Goal: Task Accomplishment & Management: Manage account settings

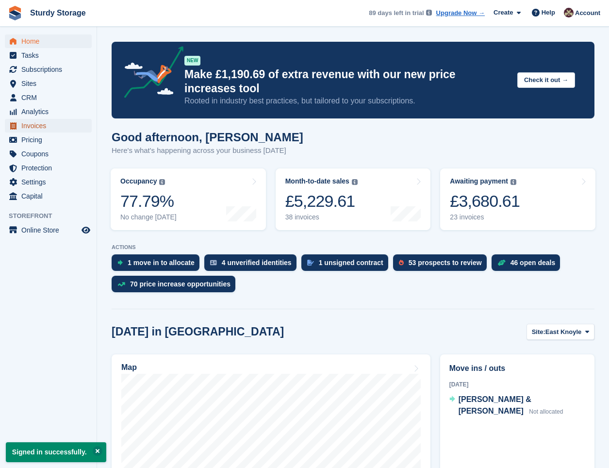
click at [43, 126] on span "Invoices" at bounding box center [50, 126] width 58 height 14
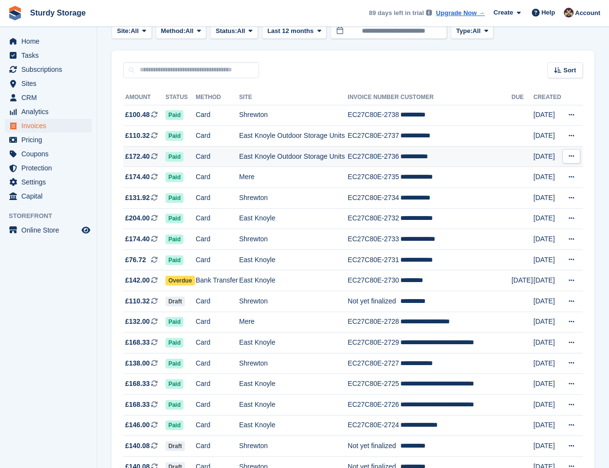
scroll to position [81, 0]
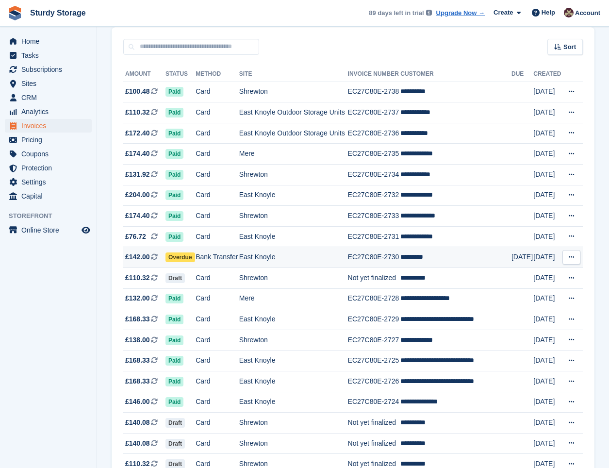
click at [174, 258] on span "Overdue" at bounding box center [181, 258] width 30 height 10
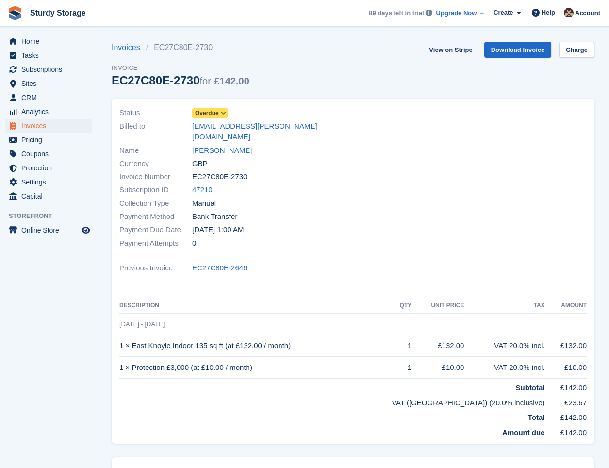
click at [221, 111] on icon at bounding box center [223, 113] width 5 height 6
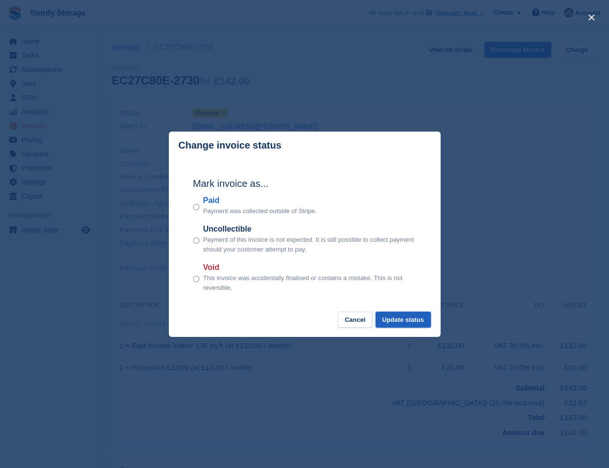
click at [405, 322] on button "Update status" at bounding box center [403, 320] width 55 height 16
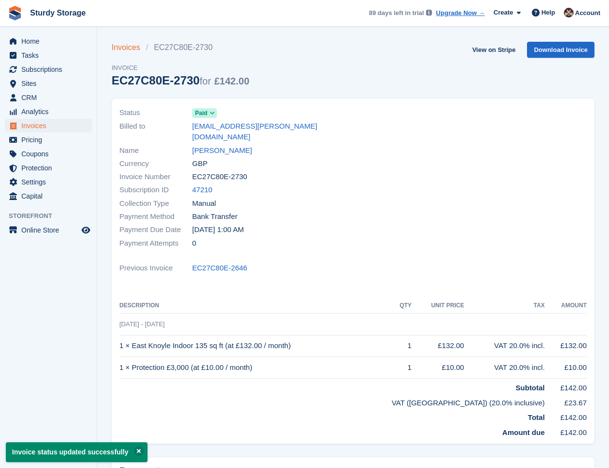
click at [119, 47] on link "Invoices" at bounding box center [129, 48] width 34 height 12
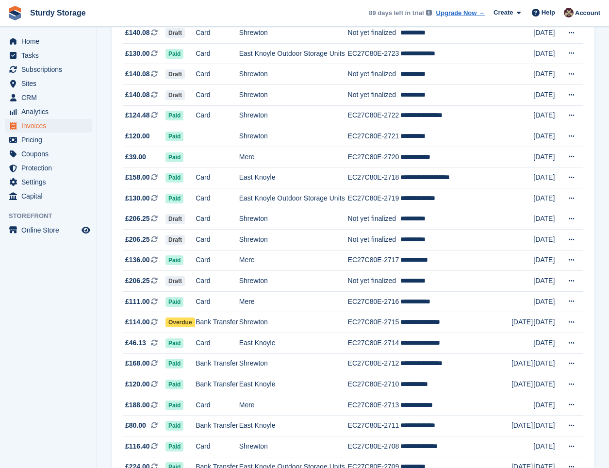
scroll to position [647, 0]
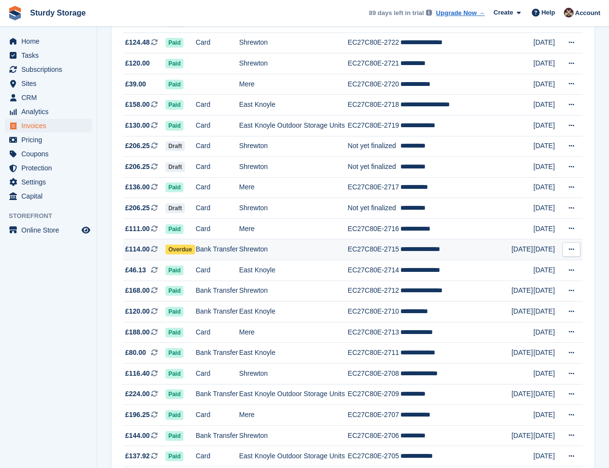
click at [185, 247] on span "Overdue" at bounding box center [181, 250] width 30 height 10
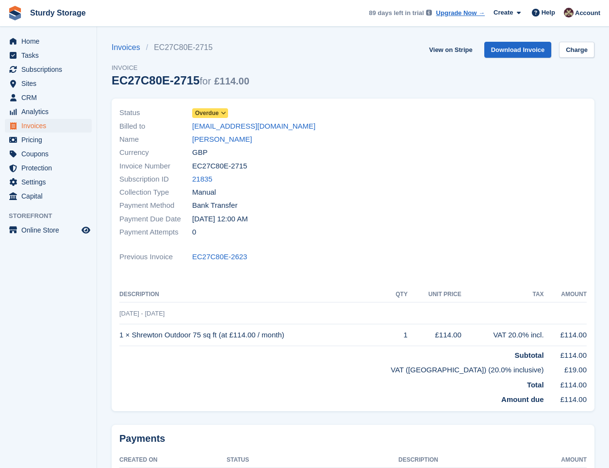
click at [211, 113] on span "Overdue" at bounding box center [207, 113] width 24 height 9
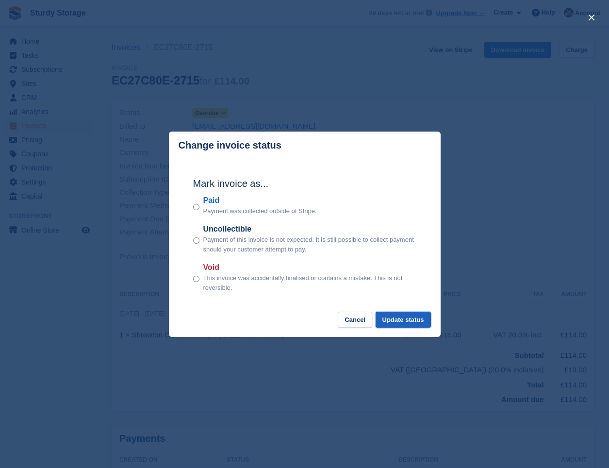
click at [406, 323] on button "Update status" at bounding box center [403, 320] width 55 height 16
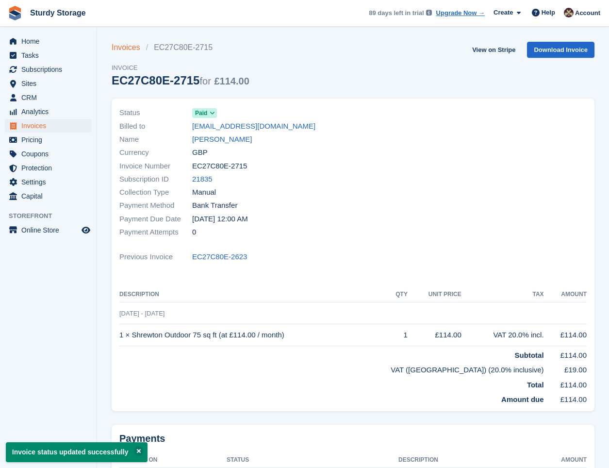
click at [123, 46] on link "Invoices" at bounding box center [129, 48] width 34 height 12
